Goal: Task Accomplishment & Management: Use online tool/utility

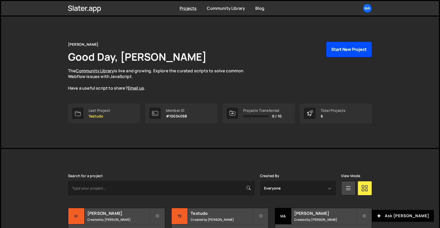
click at [357, 48] on button "Start New Project" at bounding box center [349, 49] width 46 height 16
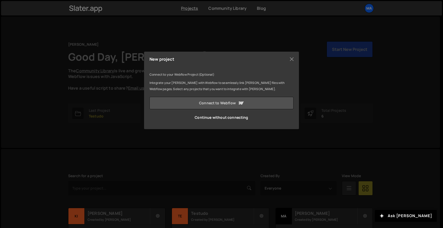
click at [225, 101] on link "Connect to Webflow" at bounding box center [221, 103] width 144 height 12
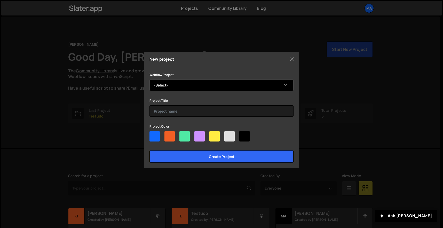
click at [200, 84] on select "-Select- Compaan" at bounding box center [221, 84] width 144 height 11
select select "68b6e844111e58678eee5ec2"
click at [149, 79] on select "-Select- Compaan" at bounding box center [221, 84] width 144 height 11
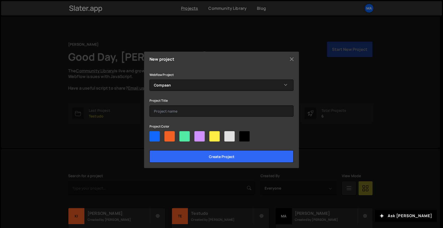
click at [170, 137] on div at bounding box center [169, 136] width 10 height 10
click at [168, 134] on input"] "radio" at bounding box center [165, 132] width 3 height 3
radio input"] "true"
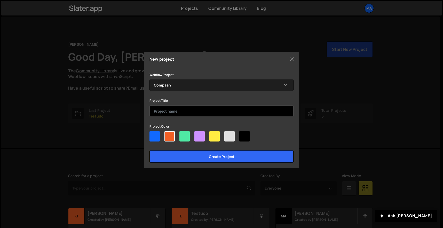
click at [198, 110] on input "text" at bounding box center [221, 110] width 144 height 11
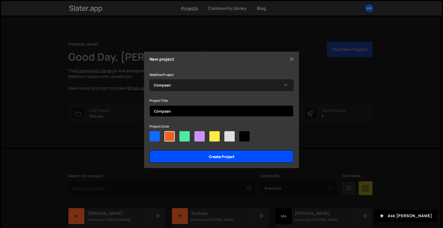
type input "Compaan"
click at [211, 152] on input "Create project" at bounding box center [221, 156] width 144 height 12
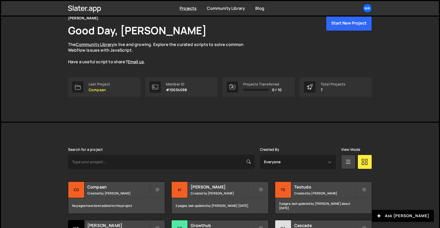
scroll to position [19, 0]
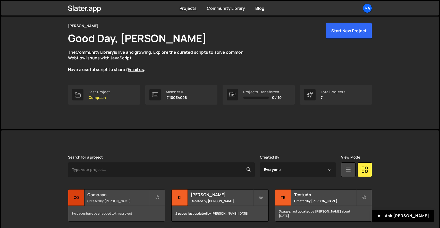
click at [115, 194] on h2 "Compaan" at bounding box center [118, 195] width 62 height 6
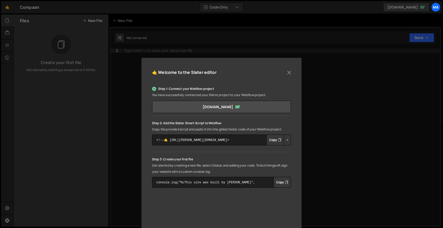
scroll to position [66, 0]
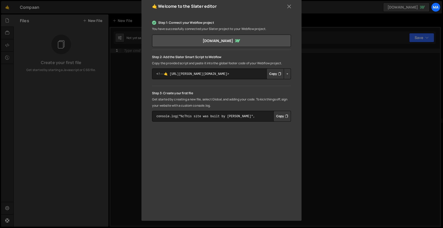
click at [272, 75] on button "Copy" at bounding box center [275, 73] width 18 height 11
click at [284, 75] on button "Button group with nested dropdown" at bounding box center [286, 73] width 7 height 11
click at [299, 83] on link "Copy Staging Script" at bounding box center [309, 83] width 51 height 7
click at [276, 76] on button "Copy" at bounding box center [275, 73] width 18 height 11
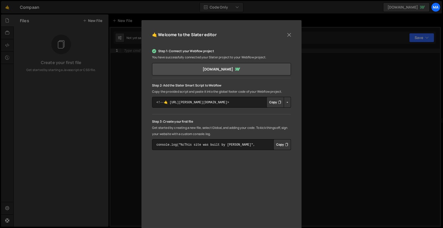
scroll to position [66, 0]
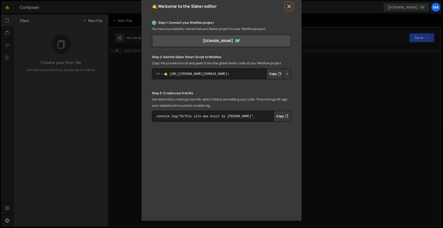
click at [288, 7] on button "Close" at bounding box center [289, 7] width 8 height 8
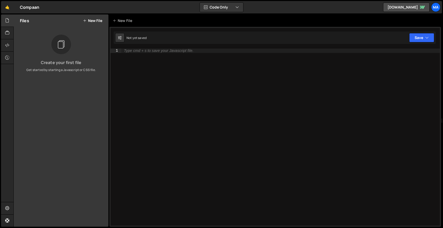
click at [94, 17] on div "Files New File" at bounding box center [61, 20] width 95 height 12
click at [92, 21] on button "New File" at bounding box center [92, 21] width 19 height 4
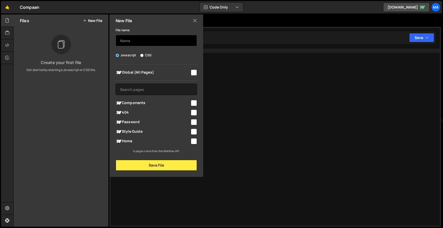
click at [133, 41] on input "text" at bounding box center [156, 40] width 81 height 11
type input "home"
click at [194, 142] on input "checkbox" at bounding box center [194, 141] width 6 height 6
checkbox input "true"
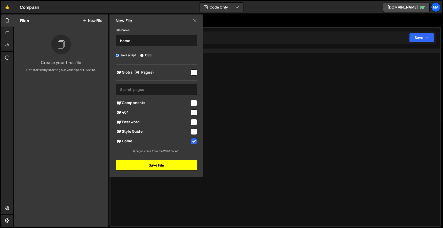
click at [178, 164] on button "Save File" at bounding box center [156, 165] width 81 height 11
checkbox input "false"
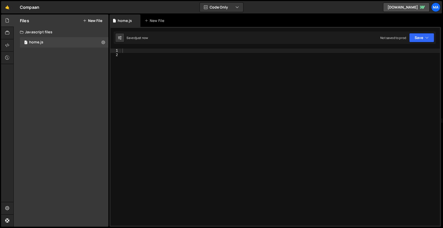
click at [93, 20] on button "New File" at bounding box center [92, 21] width 19 height 4
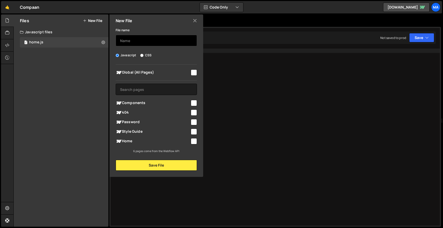
click at [130, 42] on input "text" at bounding box center [156, 40] width 81 height 11
type input "general"
click at [141, 69] on div "Global (All Pages)" at bounding box center [156, 73] width 81 height 10
click at [147, 73] on span "Global (All Pages)" at bounding box center [153, 72] width 74 height 6
checkbox input "true"
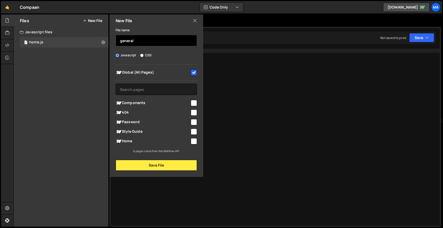
click at [147, 40] on input "general" at bounding box center [156, 40] width 81 height 11
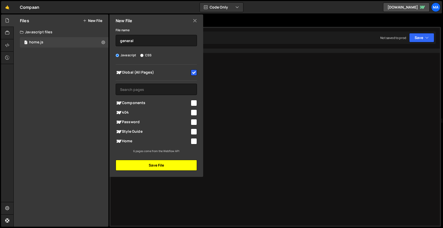
click at [173, 167] on button "Save File" at bounding box center [156, 165] width 81 height 11
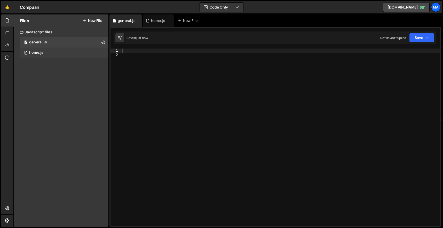
click at [54, 53] on div "1 home.js 0" at bounding box center [64, 52] width 88 height 10
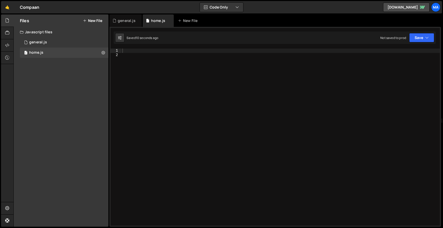
click at [174, 66] on div at bounding box center [280, 140] width 318 height 185
paste textarea "})();"
type textarea "})();"
click at [59, 44] on div "1 general.js 0" at bounding box center [64, 42] width 88 height 10
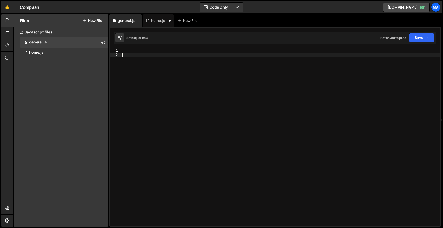
click at [188, 67] on div at bounding box center [280, 140] width 318 height 185
click at [168, 47] on div "1 Type cmd + s to save your Javascript file. הההההההההההההההההההההההההההההההההה…" at bounding box center [274, 127] width 331 height 200
click at [168, 48] on div "1 Type cmd + s to save your Javascript file. הההההההההההההההההההההההההההההההההה…" at bounding box center [274, 127] width 331 height 200
click at [167, 50] on div at bounding box center [280, 140] width 318 height 185
paste textarea "})();"
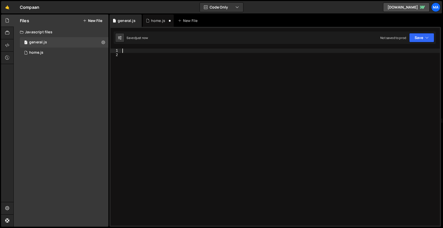
type textarea "})();"
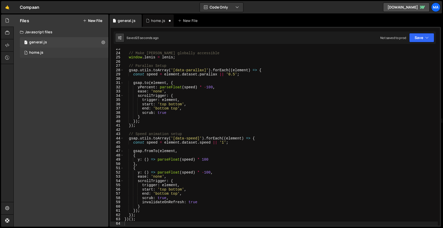
click at [45, 53] on div "1 home.js 0" at bounding box center [64, 52] width 88 height 10
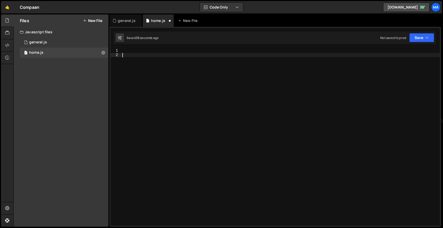
click at [182, 78] on div at bounding box center [280, 140] width 318 height 185
paste textarea "})();"
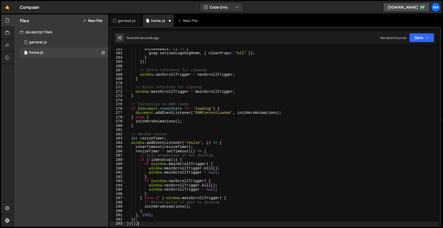
type textarea "}, 250);"
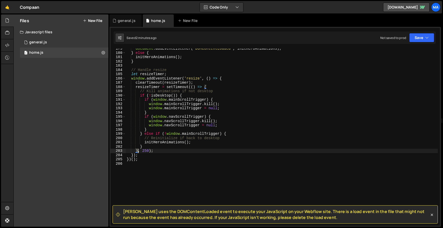
scroll to position [803, 0]
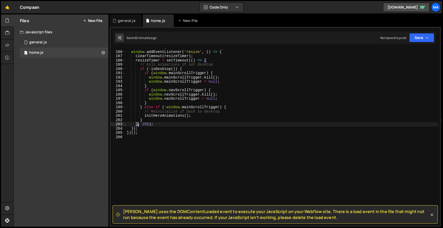
click at [270, 162] on div "let resizeTimer ; window . addEventListener ( 'resize' , ( ) => { clearTimeout …" at bounding box center [282, 137] width 312 height 185
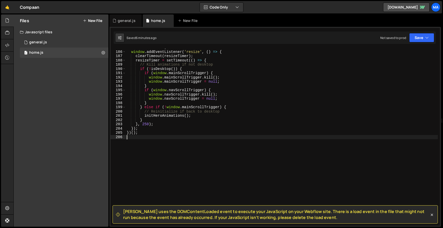
click at [256, 123] on div "let resizeTimer ; window . addEventListener ( 'resize' , ( ) => { clearTimeout …" at bounding box center [282, 137] width 312 height 185
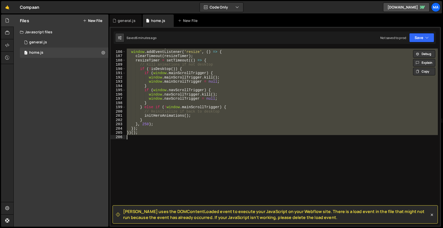
paste textarea
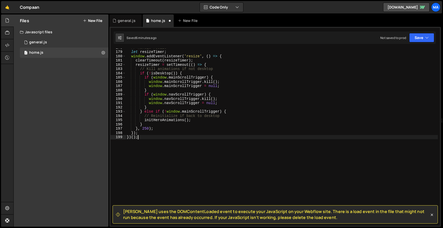
scroll to position [773, 0]
type textarea "}, 250);"
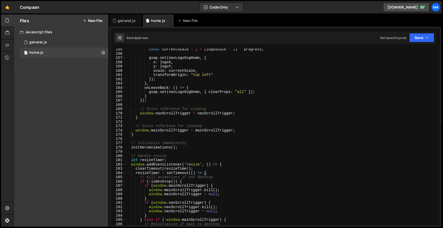
scroll to position [667, 0]
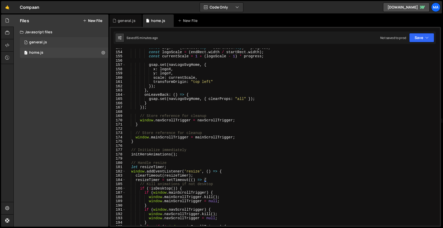
click at [56, 44] on div "1 general.js 0" at bounding box center [64, 42] width 88 height 10
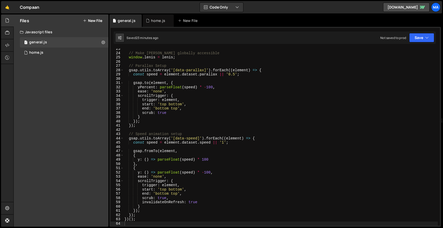
click at [204, 117] on div "// Make lenis globally accessible window . lenis = lenis ; // Parallax Setup gs…" at bounding box center [280, 139] width 314 height 185
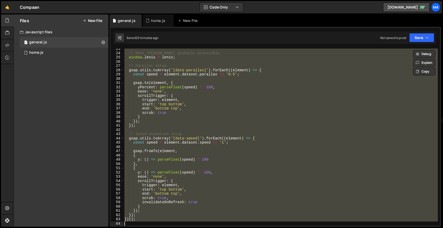
paste textarea
type textarea "})();"
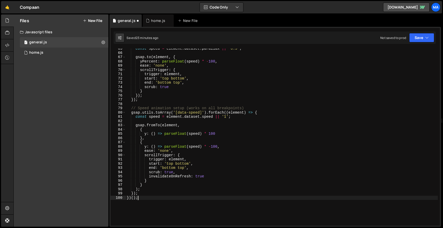
scroll to position [314, 0]
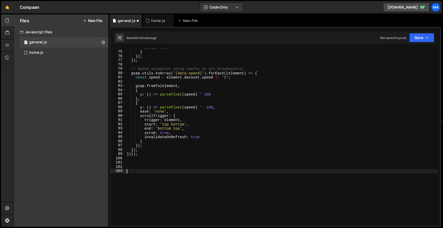
paste textarea "})();"
type textarea "})();"
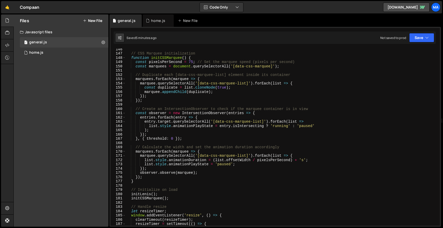
scroll to position [608, 0]
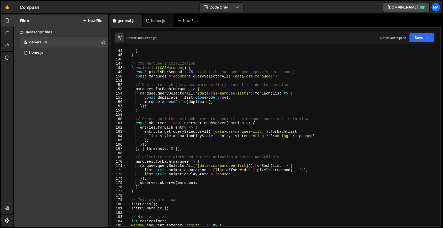
click at [192, 71] on div "window . lenis = null ; } } // CSS Marquee initialization function initCSSMarqu…" at bounding box center [282, 136] width 312 height 185
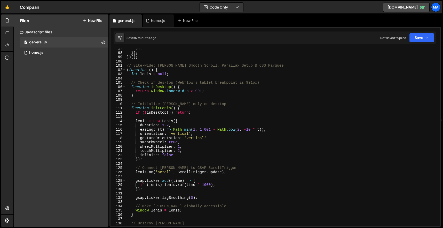
scroll to position [369, 0]
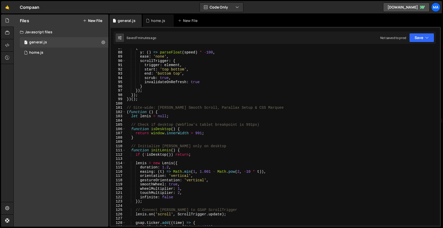
drag, startPoint x: 127, startPoint y: 107, endPoint x: 191, endPoint y: 132, distance: 68.6
click at [186, 127] on div "{ y : ( ) => parseFloat ( speed ) * - 100 , ease : 'none' , scrollTrigger : { t…" at bounding box center [282, 138] width 312 height 185
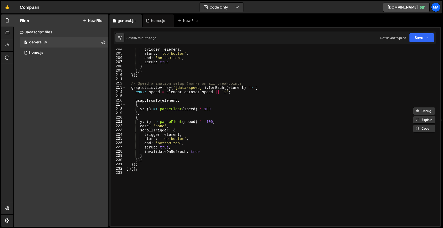
scroll to position [901, 0]
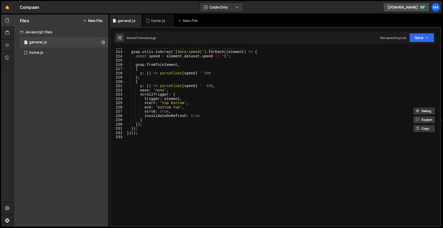
click at [176, 148] on div "// Speed animation setup (works on all breakpoints) gsap . utils . toArray ( '[…" at bounding box center [282, 137] width 312 height 185
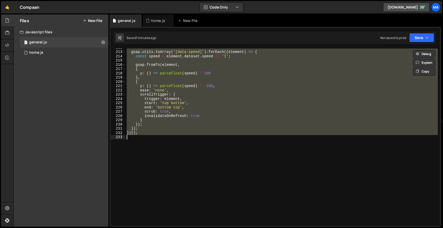
paste textarea
type textarea "})();"
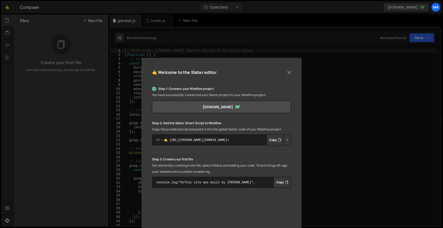
click at [264, 31] on div "🤙 Welcome to the Slater editor Step 1: Connect your Webflow project You have su…" at bounding box center [221, 114] width 443 height 228
click at [289, 74] on button "Close" at bounding box center [289, 73] width 8 height 8
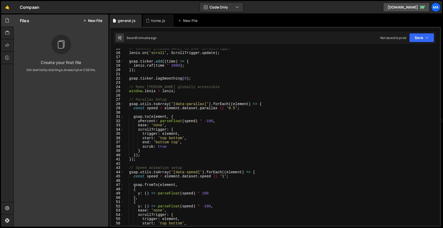
scroll to position [108, 0]
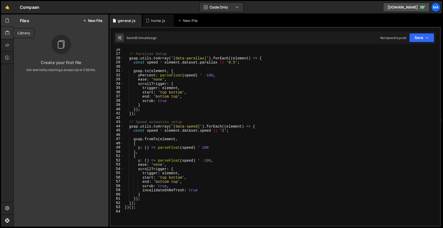
click at [5, 27] on div at bounding box center [7, 33] width 13 height 12
click at [6, 23] on icon at bounding box center [7, 21] width 4 height 6
click at [6, 22] on icon at bounding box center [7, 21] width 4 height 6
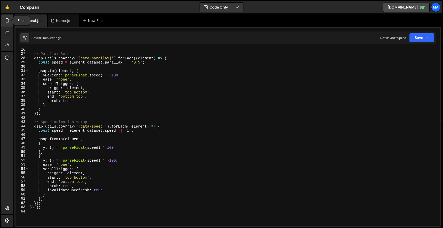
click at [9, 20] on icon at bounding box center [7, 21] width 4 height 6
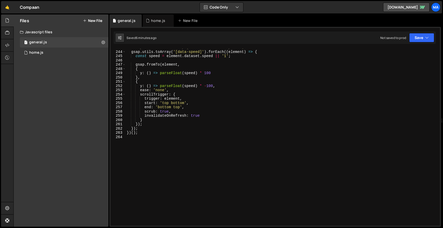
click at [170, 189] on div "// Speed animation setup (works on all breakpoints) gsap . utils . toArray ( '[…" at bounding box center [282, 137] width 312 height 185
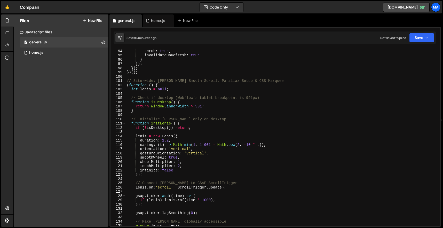
scroll to position [361, 0]
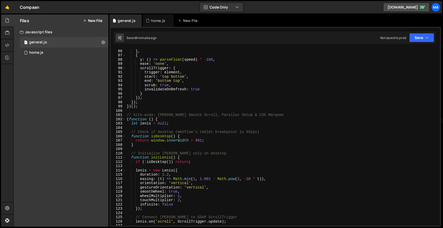
click at [127, 114] on div "y : ( ) => parseFloat ( speed ) * 100 } , { y : ( ) => parseFloat ( speed ) * -…" at bounding box center [282, 137] width 312 height 185
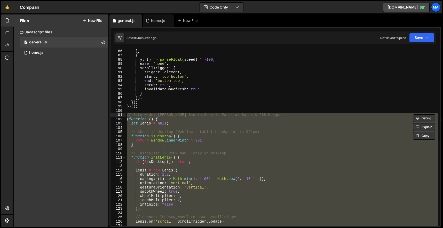
paste textarea "})();"
type textarea "})();"
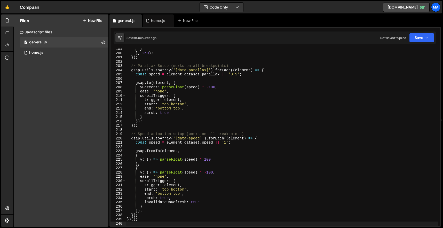
click at [257, 69] on div "} } , 250 ) ; }) ; // Parallax Setup (works on all breakpoints) gsap . utils . …" at bounding box center [282, 139] width 312 height 185
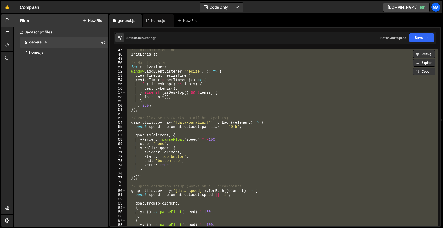
paste textarea
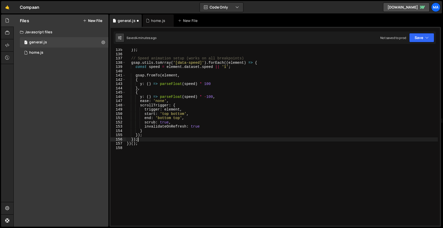
scroll to position [571, 0]
click at [250, 76] on div "}) ; // Speed animation setup (works on all breakpoints) gsap . utils . toArray…" at bounding box center [282, 140] width 312 height 185
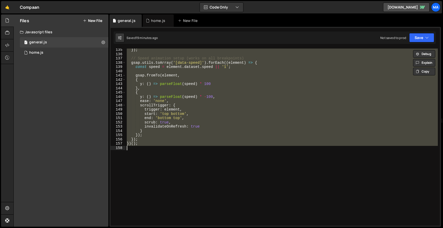
paste textarea
type textarea "})();"
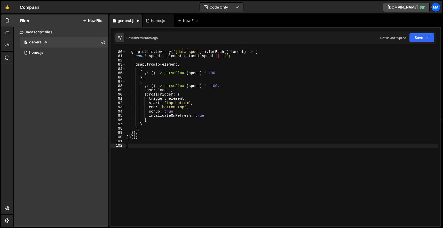
paste textarea "})();"
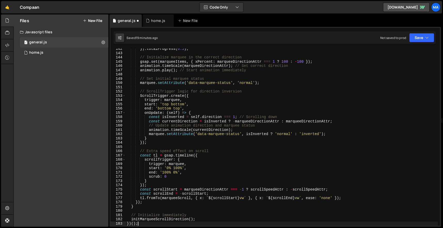
type textarea "});"
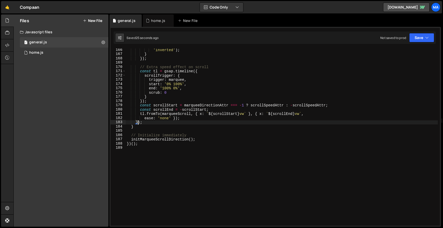
scroll to position [667, 0]
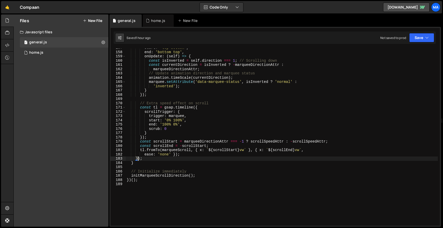
click at [193, 196] on div "start : 'top bottom' , end : 'bottom top' , onUpdate : ( self ) => { const isIn…" at bounding box center [282, 138] width 312 height 185
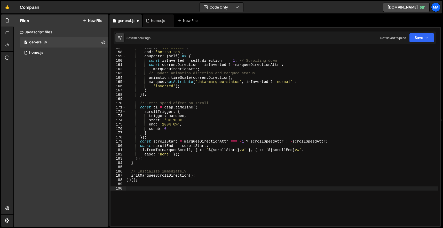
paste textarea "})();"
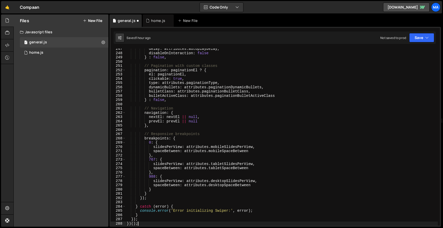
scroll to position [1049, 0]
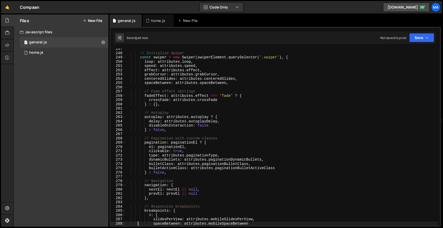
type textarea "spaceBetween: attributes.mobileSpaceBetween"
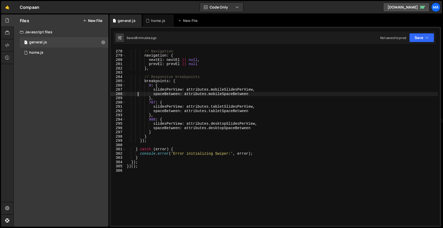
scroll to position [1156, 0]
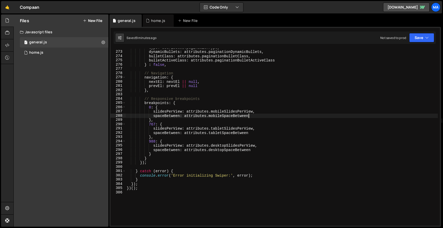
click at [281, 114] on div "type : attributes . paginationType , dynamicBullets : attributes . paginationDy…" at bounding box center [282, 137] width 312 height 185
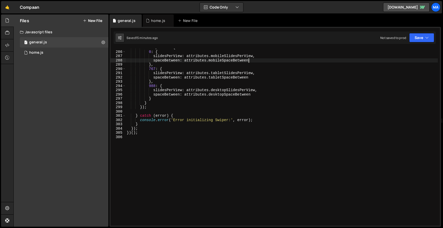
click at [185, 138] on div "breakpoints : { 0 : { slidesPerView : attributes . mobileSlidesPerView , spaceB…" at bounding box center [282, 137] width 312 height 185
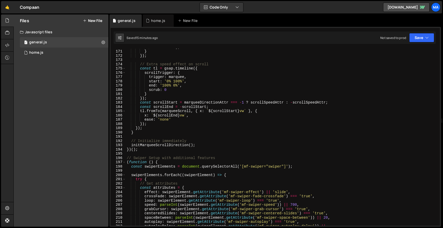
scroll to position [730, 0]
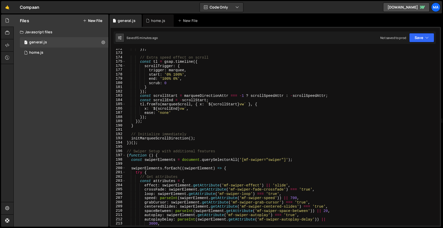
click at [126, 152] on div "}) ; // Extra speed effect on scroll const tl = gsap . timeline ({ scrollTrigge…" at bounding box center [282, 139] width 312 height 185
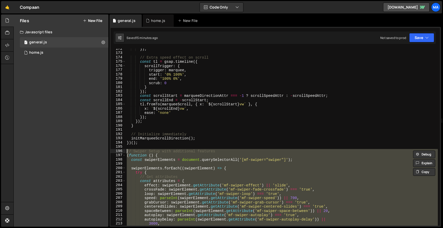
paste textarea "})();"
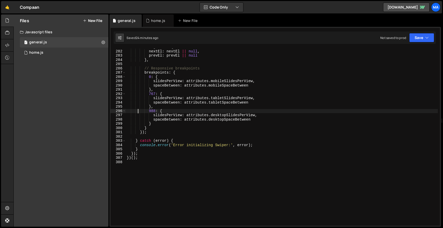
click at [178, 159] on div "navigation : { nextEl : nextEl || null , prevEl : prevEl || null } , // Respons…" at bounding box center [282, 137] width 312 height 185
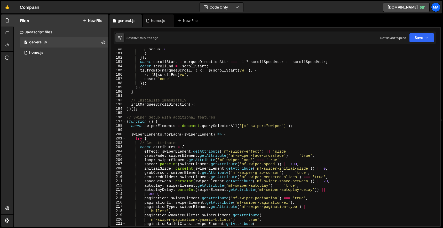
scroll to position [763, 0]
click at [127, 118] on div "scrub : 0 } }) ; const scrollStart = marqueeDirectionAttr === - 1 ? scrollSpeed…" at bounding box center [282, 139] width 312 height 185
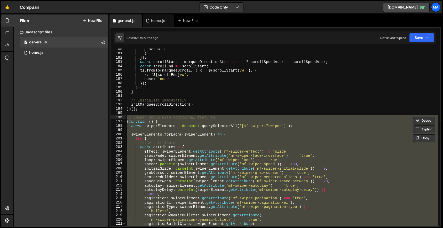
paste textarea "})();"
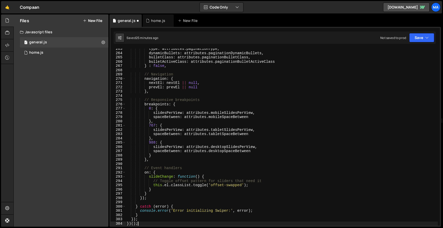
type textarea "slideChange: function () {"
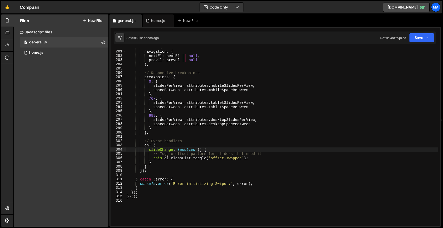
scroll to position [1191, 0]
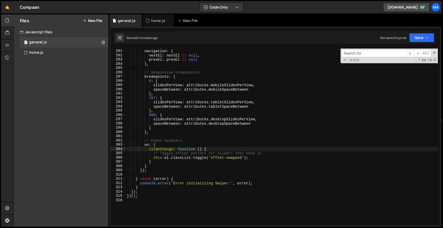
type input "o"
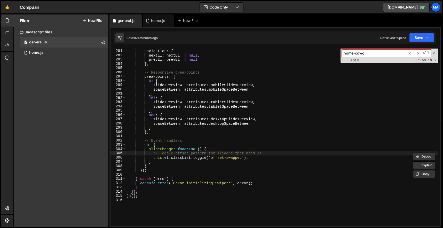
type input "home-cowo"
click at [274, 120] on div "// Navigation navigation : { nextEl : nextEl || null , prevEl : prevEl || null …" at bounding box center [282, 137] width 312 height 185
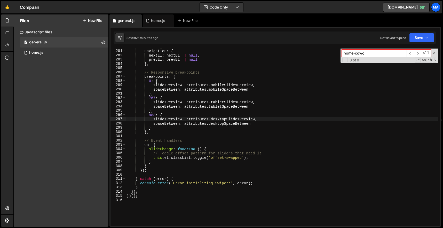
click at [284, 191] on div "// Navigation navigation : { nextEl : nextEl || null , prevEl : prevEl || null …" at bounding box center [282, 137] width 312 height 185
type textarea "});"
click at [283, 201] on div "// Navigation navigation : { nextEl : nextEl || null , prevEl : prevEl || null …" at bounding box center [282, 137] width 312 height 185
click at [434, 52] on span at bounding box center [434, 53] width 4 height 4
